Goal: Task Accomplishment & Management: Manage account settings

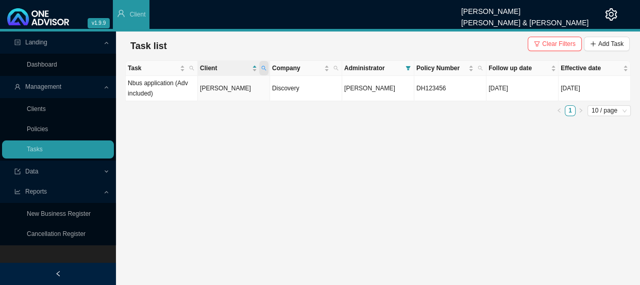
click at [265, 70] on icon "search" at bounding box center [263, 67] width 5 height 5
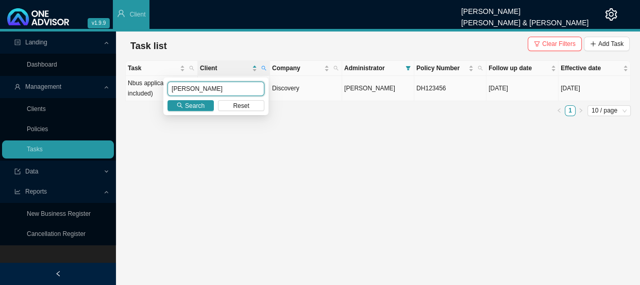
drag, startPoint x: 209, startPoint y: 85, endPoint x: 137, endPoint y: 93, distance: 73.2
click at [137, 93] on body "v1.9.9 [PERSON_NAME] [PERSON_NAME] & [PERSON_NAME] Client Landing Dashboard Man…" at bounding box center [320, 142] width 640 height 285
click at [184, 105] on button "Search" at bounding box center [191, 105] width 46 height 11
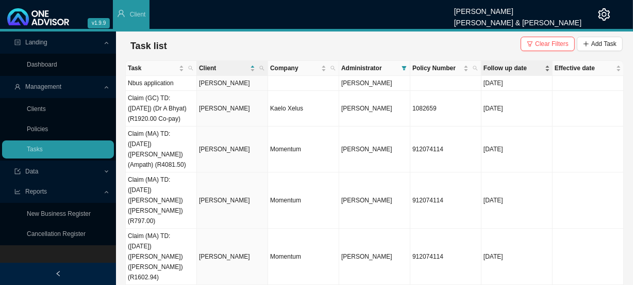
click at [503, 67] on span "Follow up date" at bounding box center [513, 68] width 59 height 10
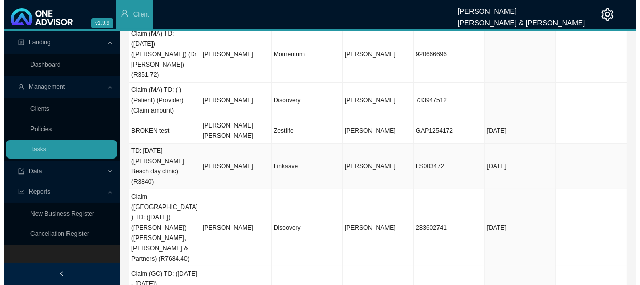
scroll to position [140, 0]
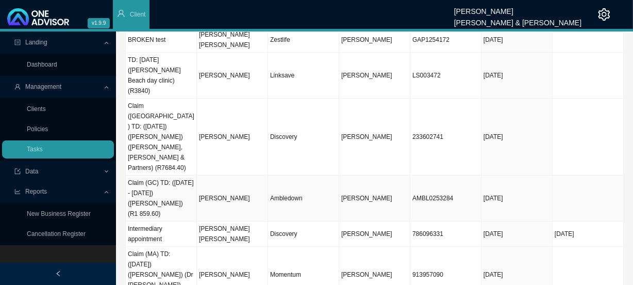
click at [244, 175] on td "[PERSON_NAME]" at bounding box center [232, 198] width 71 height 46
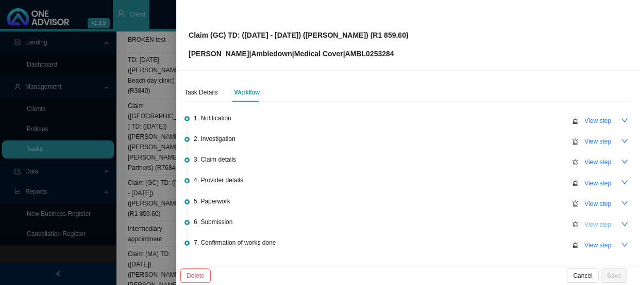
click at [604, 225] on span "View step" at bounding box center [598, 224] width 27 height 10
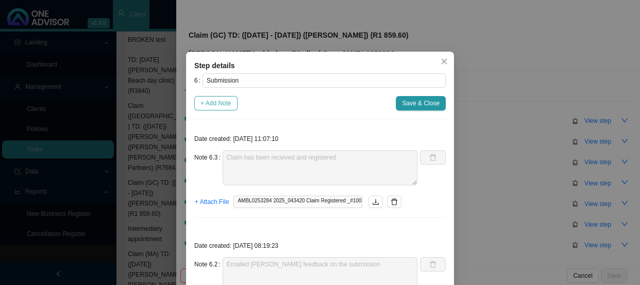
click at [219, 103] on span "+ Add Note" at bounding box center [216, 103] width 31 height 10
type textarea "Claim has been received and registered"
type textarea "Emailed [PERSON_NAME] feedback on the submission"
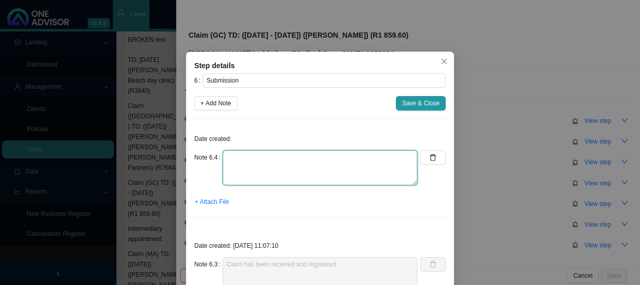
click at [257, 156] on textarea at bounding box center [320, 167] width 195 height 35
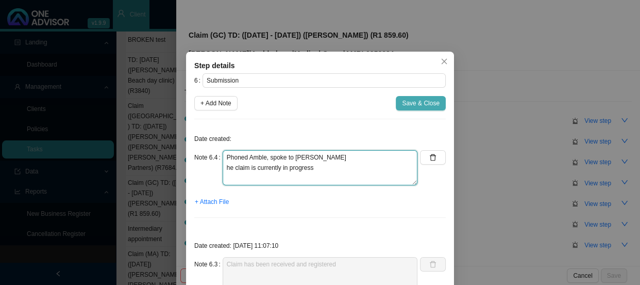
type textarea "Phoned Amble, spoke to [PERSON_NAME] he claim is currently in progress"
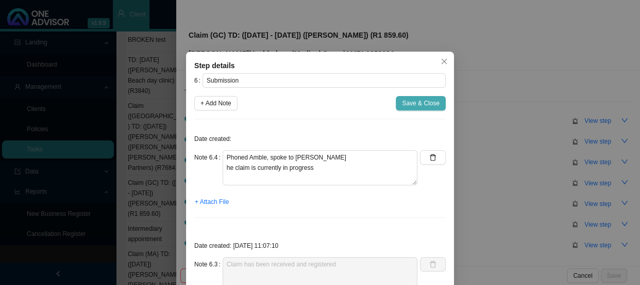
click at [407, 102] on span "Save & Close" at bounding box center [421, 103] width 38 height 10
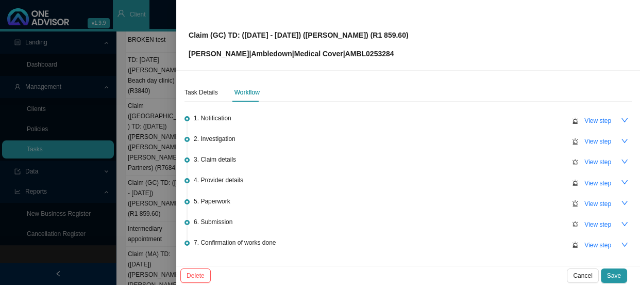
scroll to position [66, 0]
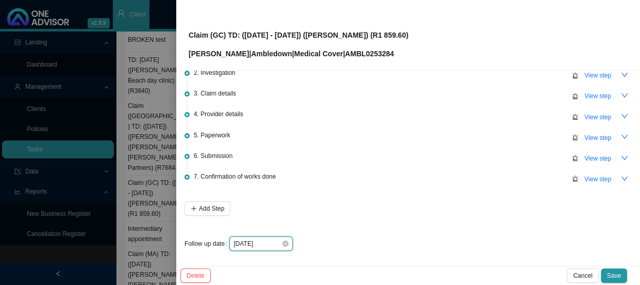
click at [271, 246] on input "[DATE]" at bounding box center [258, 243] width 48 height 10
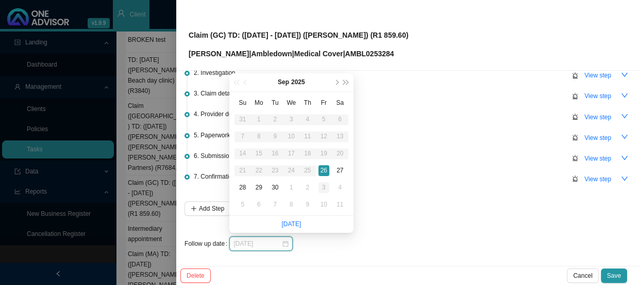
type input "[DATE]"
click at [321, 186] on div "3" at bounding box center [324, 187] width 11 height 11
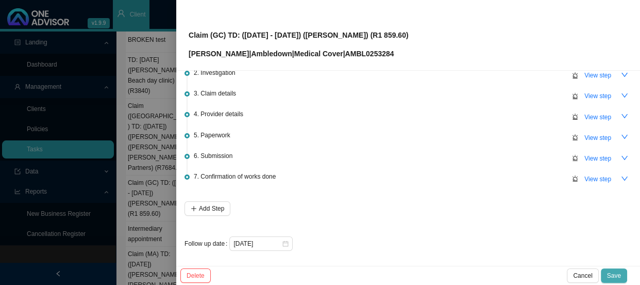
click at [616, 273] on span "Save" at bounding box center [614, 275] width 14 height 10
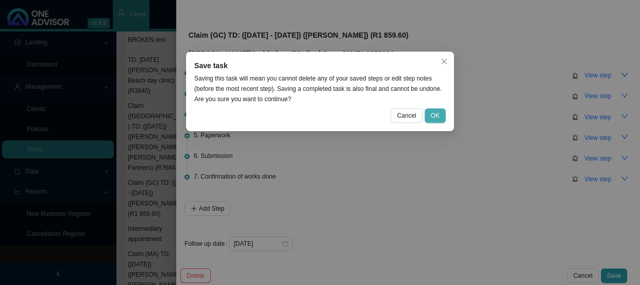
click at [441, 117] on button "OK" at bounding box center [435, 115] width 21 height 14
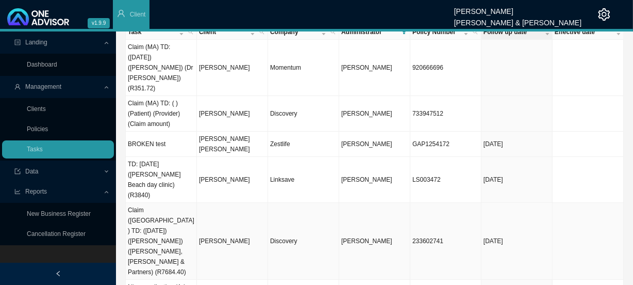
scroll to position [30, 0]
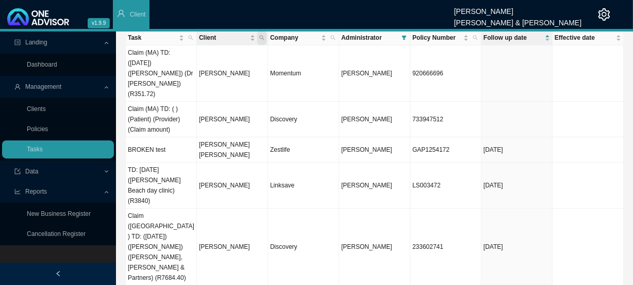
click at [261, 36] on icon "search" at bounding box center [261, 37] width 5 height 5
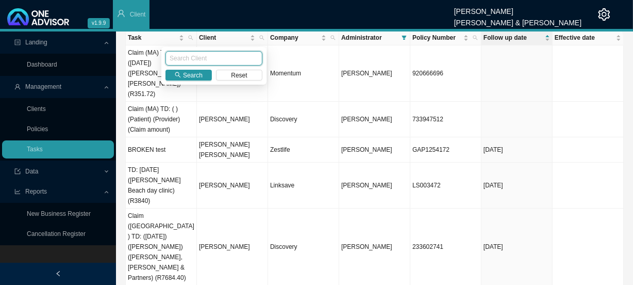
click at [203, 56] on input "text" at bounding box center [214, 58] width 97 height 14
type input "[PERSON_NAME]"
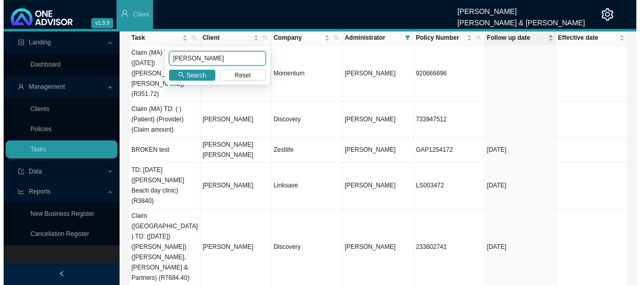
scroll to position [0, 0]
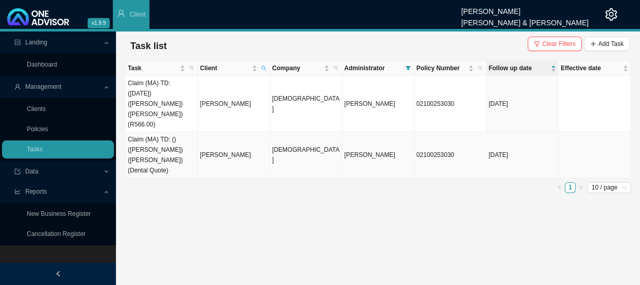
click at [226, 140] on td "[PERSON_NAME]" at bounding box center [234, 155] width 72 height 46
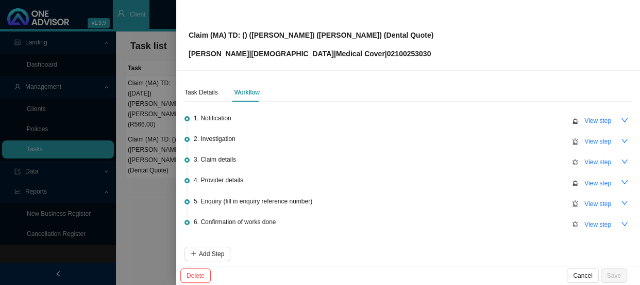
click at [268, 202] on span "5. Enquiry (fill in enquiry reference number)" at bounding box center [253, 201] width 119 height 10
click at [585, 204] on span "View step" at bounding box center [598, 204] width 27 height 10
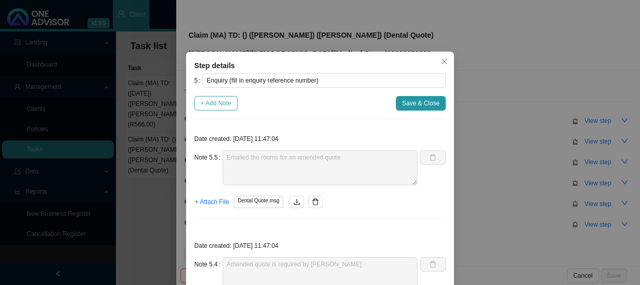
click at [209, 102] on span "+ Add Note" at bounding box center [216, 103] width 31 height 10
type textarea "Emailed the rooms for an amended quote"
type textarea "Amended quote is required by [PERSON_NAME]"
type textarea "Received an email from Customer care @ DENIS. For some reason the have captured…"
type textarea "Sent [PERSON_NAME] feedback"
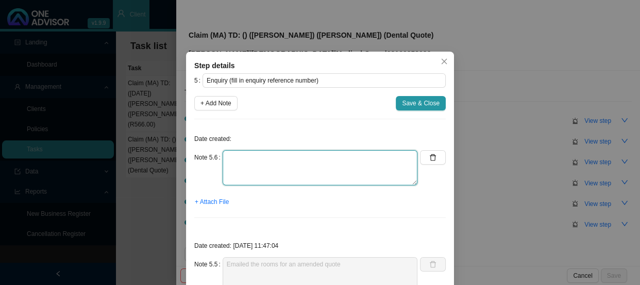
click at [242, 159] on textarea at bounding box center [320, 167] width 195 height 35
type textarea "The rooms will amend the invoice"
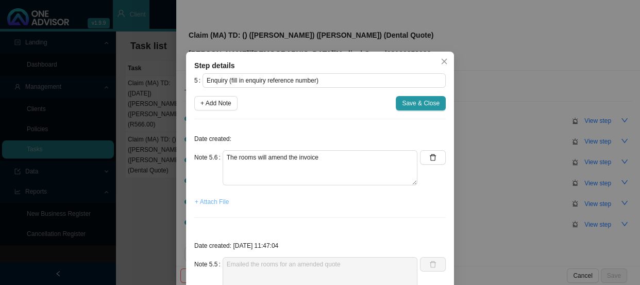
click at [215, 198] on span "+ Attach File" at bounding box center [212, 201] width 34 height 10
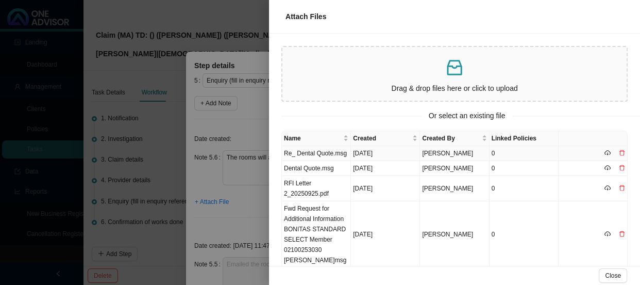
click at [323, 153] on td "Re_ Dental Quote.msg" at bounding box center [316, 153] width 69 height 15
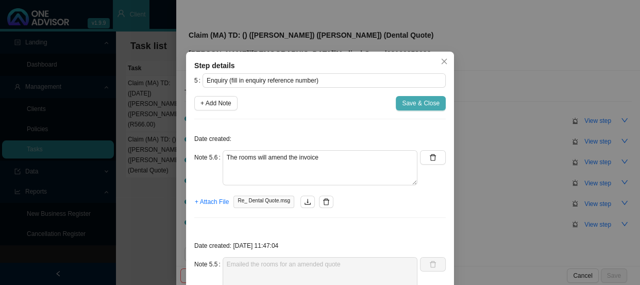
click at [413, 104] on span "Save & Close" at bounding box center [421, 103] width 38 height 10
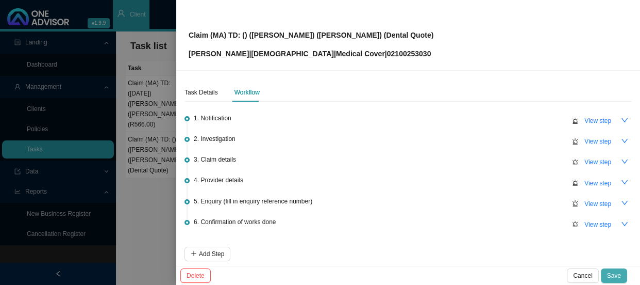
click at [607, 271] on button "Save" at bounding box center [614, 275] width 26 height 14
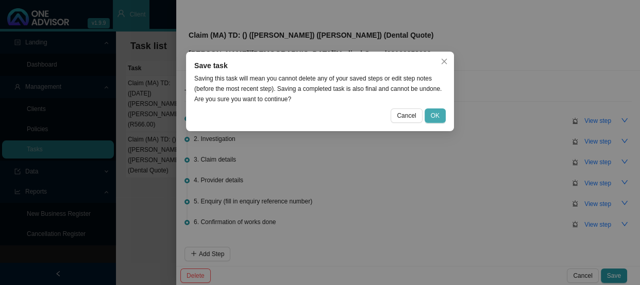
click at [437, 113] on span "OK" at bounding box center [435, 115] width 9 height 10
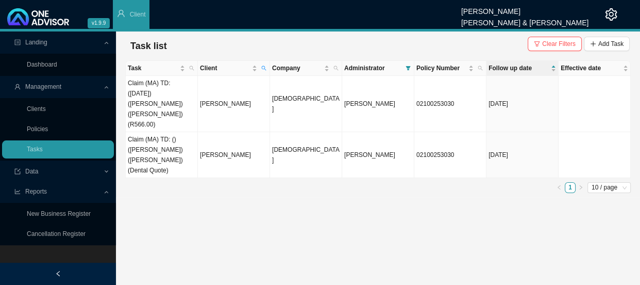
click at [272, 200] on main "Landing Dashboard Management Clients Policies Tasks Data Reports New Business R…" at bounding box center [320, 157] width 640 height 253
click at [257, 193] on main "Landing Dashboard Management Clients Policies Tasks Data Reports New Business R…" at bounding box center [320, 157] width 640 height 253
